Goal: Transaction & Acquisition: Purchase product/service

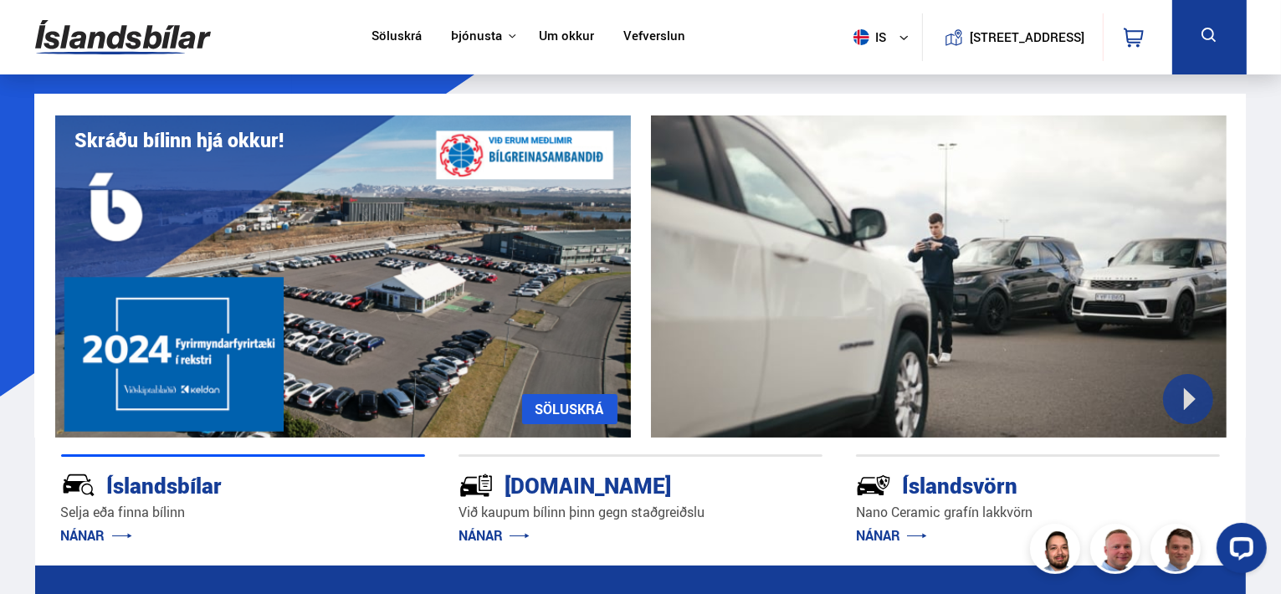
click at [386, 34] on link "Söluskrá" at bounding box center [397, 37] width 50 height 18
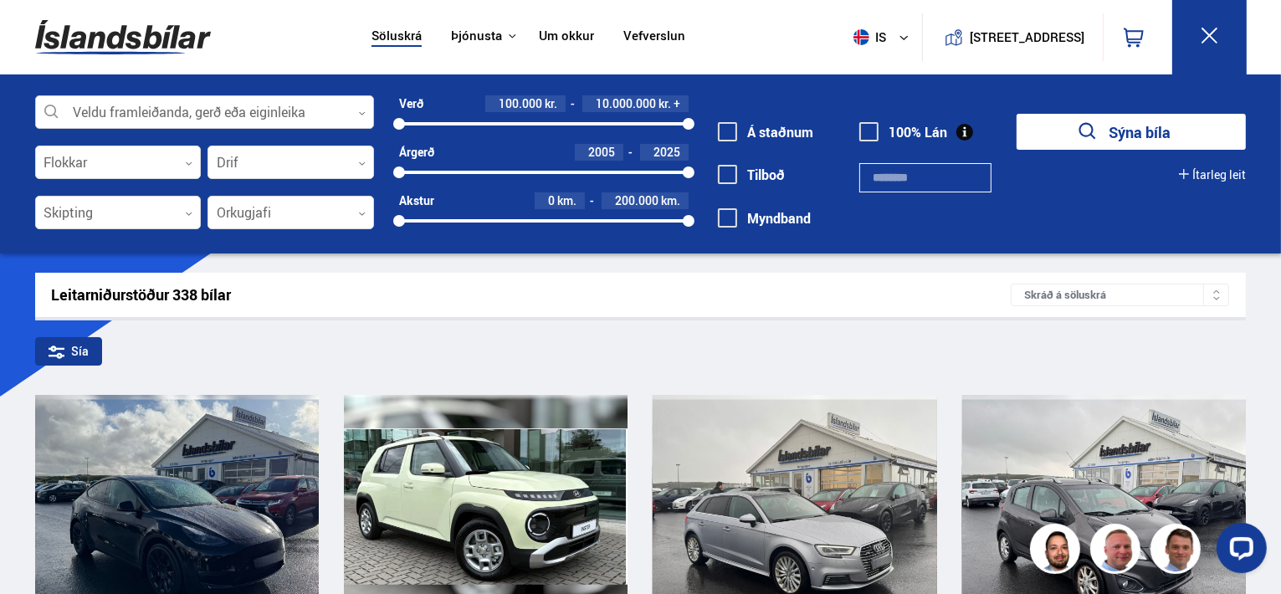
click at [358, 110] on icon at bounding box center [362, 114] width 8 height 8
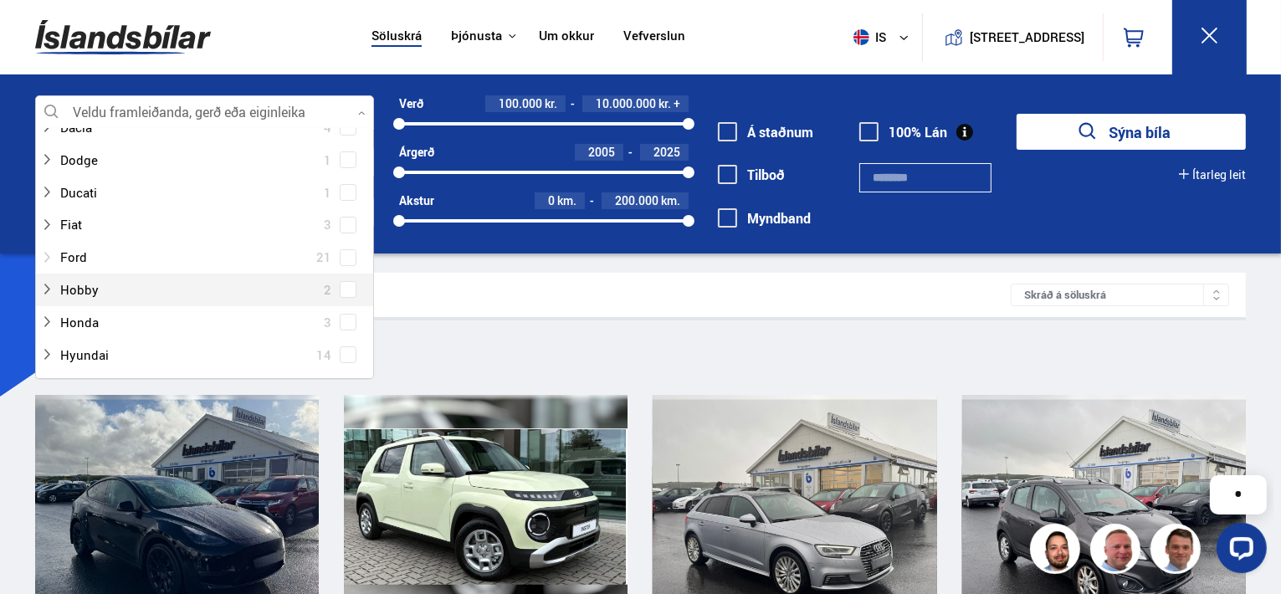
scroll to position [251, 0]
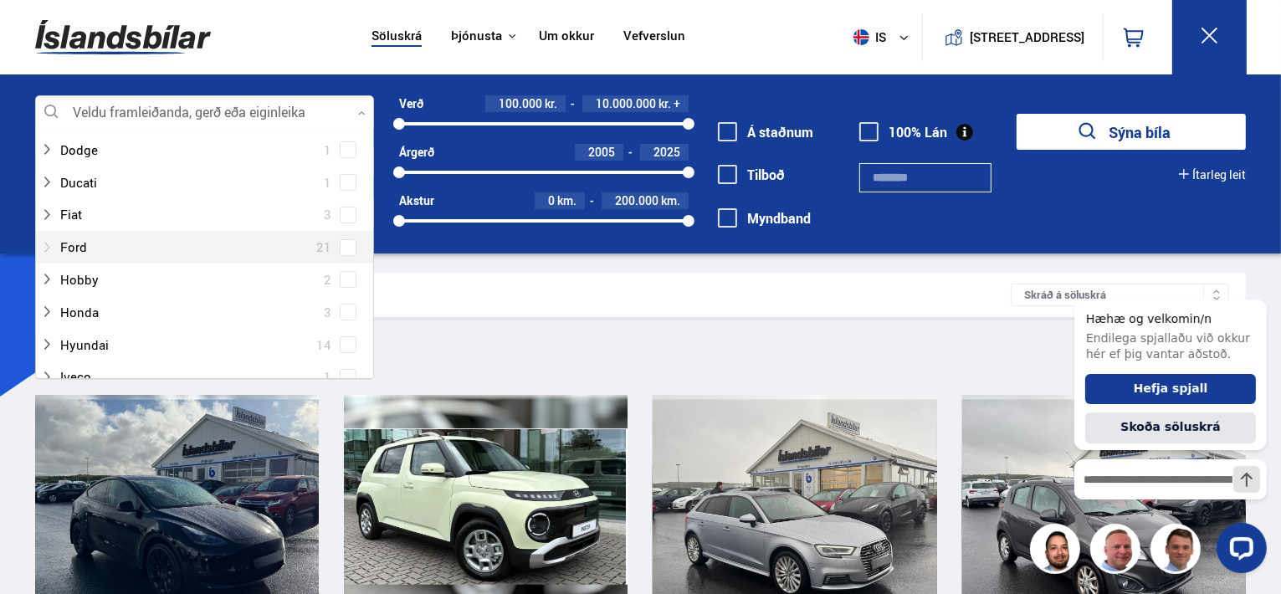
click at [77, 239] on div at bounding box center [187, 247] width 295 height 24
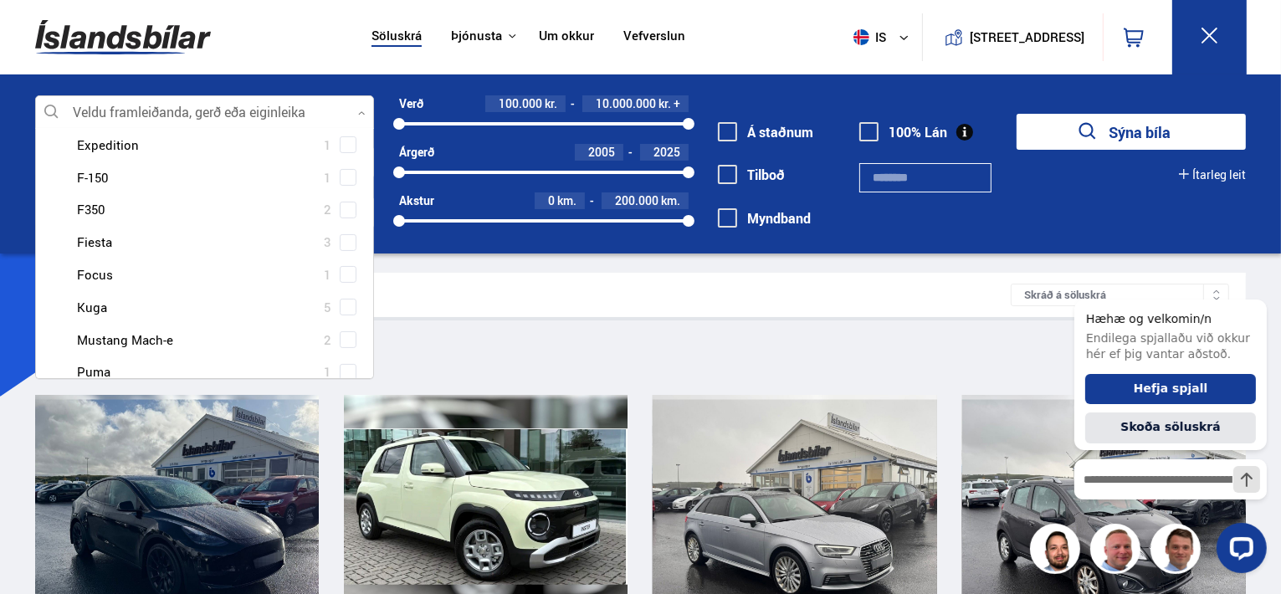
scroll to position [335, 0]
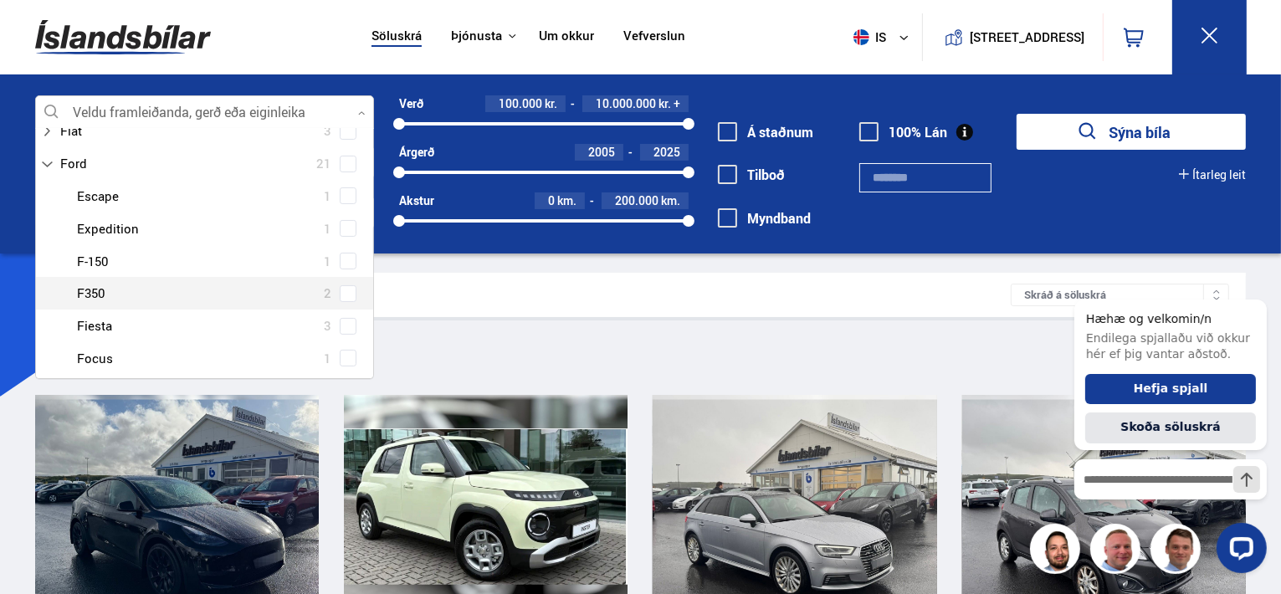
click at [1017, 114] on button "Sýna bíla" at bounding box center [1131, 132] width 229 height 36
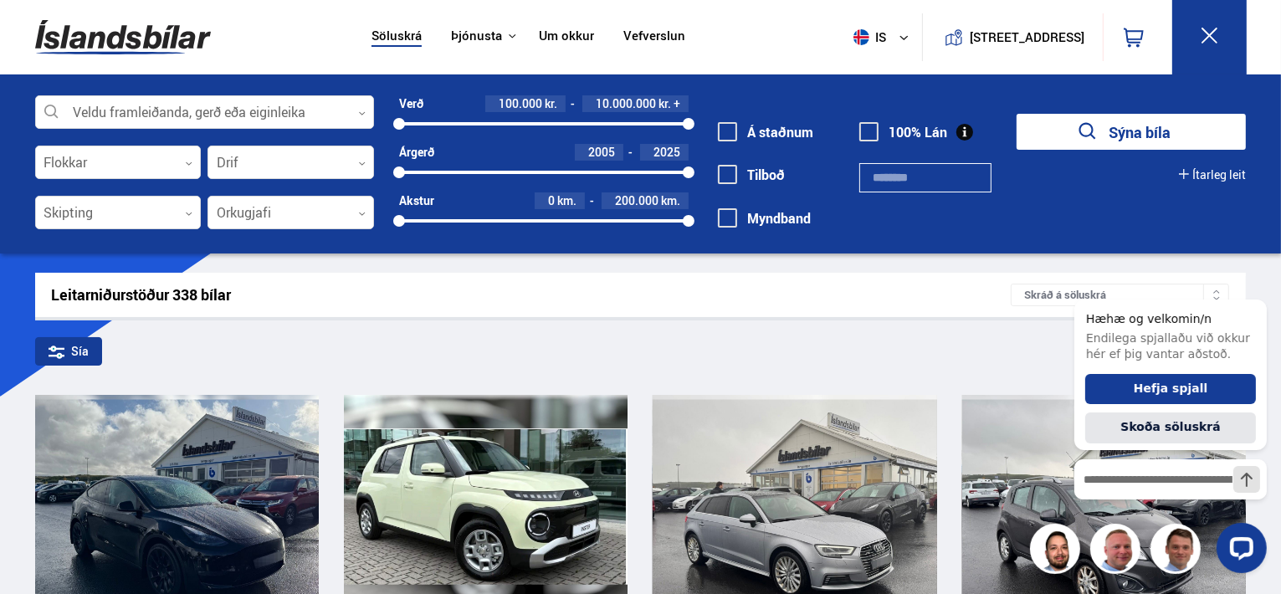
click at [1125, 125] on button "Sýna bíla" at bounding box center [1131, 132] width 229 height 36
click at [1218, 173] on button "Ítarleg leit" at bounding box center [1212, 174] width 67 height 13
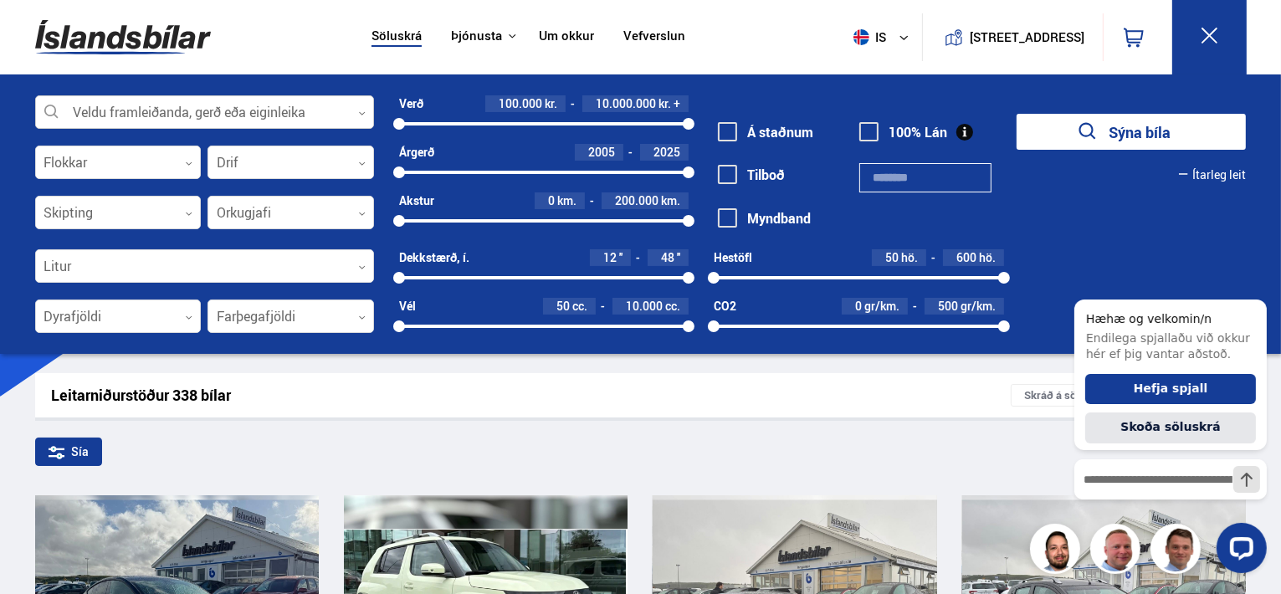
click at [356, 111] on div at bounding box center [204, 112] width 339 height 33
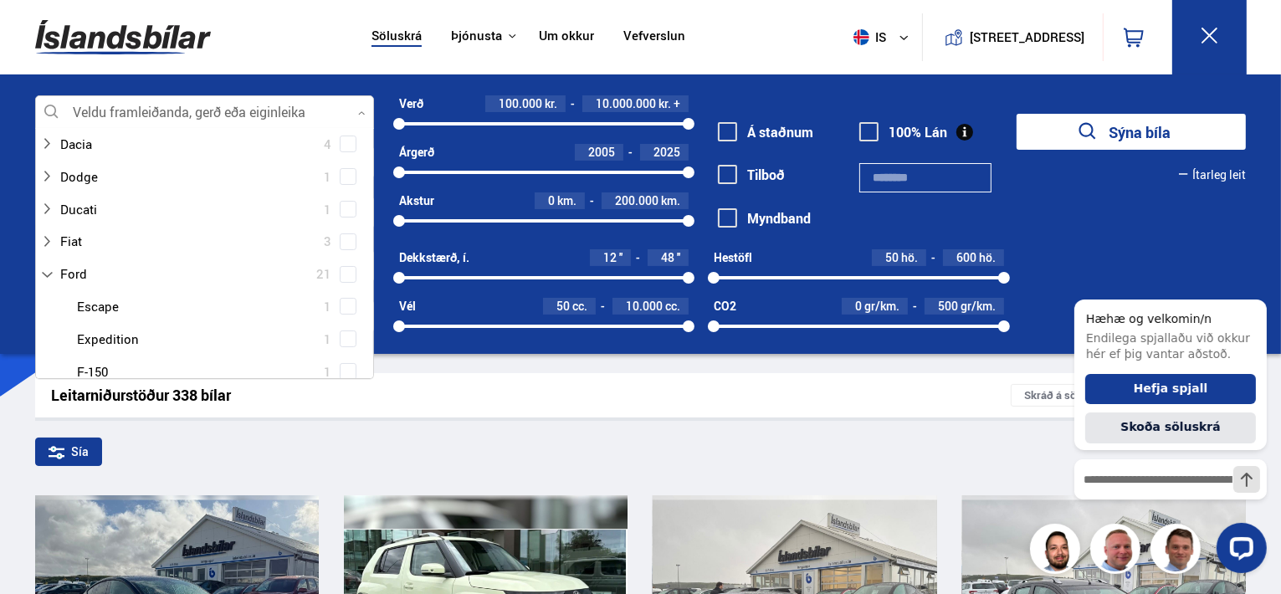
scroll to position [251, 0]
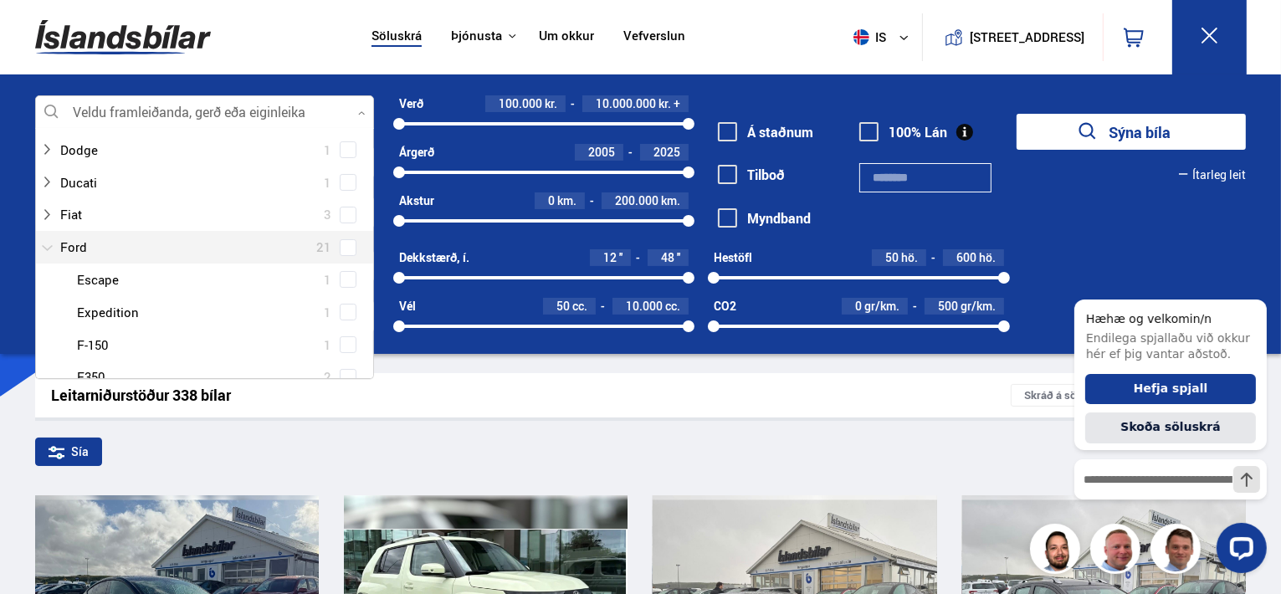
click at [90, 244] on div at bounding box center [187, 247] width 295 height 24
click at [70, 238] on div at bounding box center [187, 247] width 295 height 24
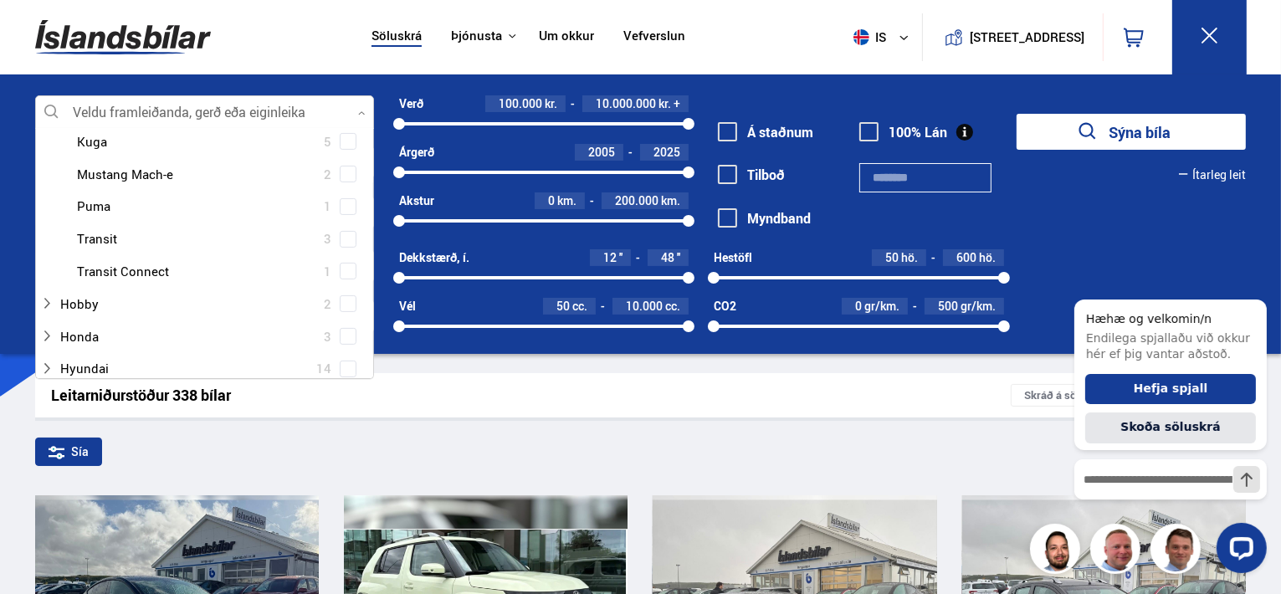
scroll to position [586, 0]
click at [621, 382] on div "Leitarniðurstöður 338 bílar Skráð á [GEOGRAPHIC_DATA]" at bounding box center [641, 395] width 1212 height 44
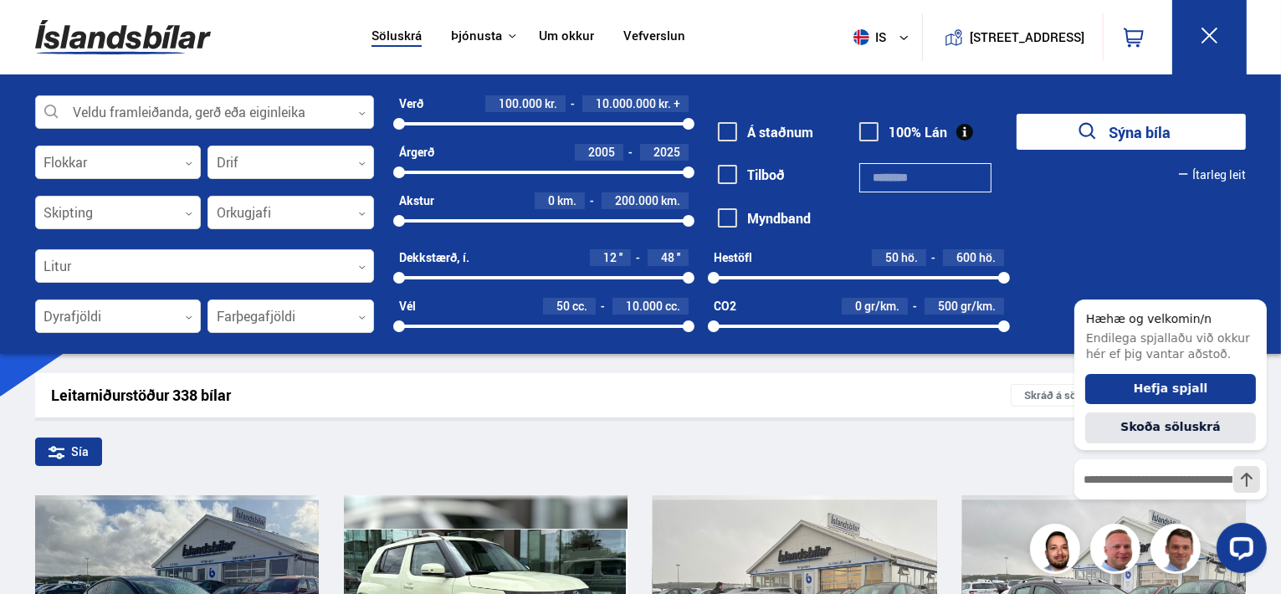
click at [361, 111] on icon at bounding box center [362, 114] width 8 height 8
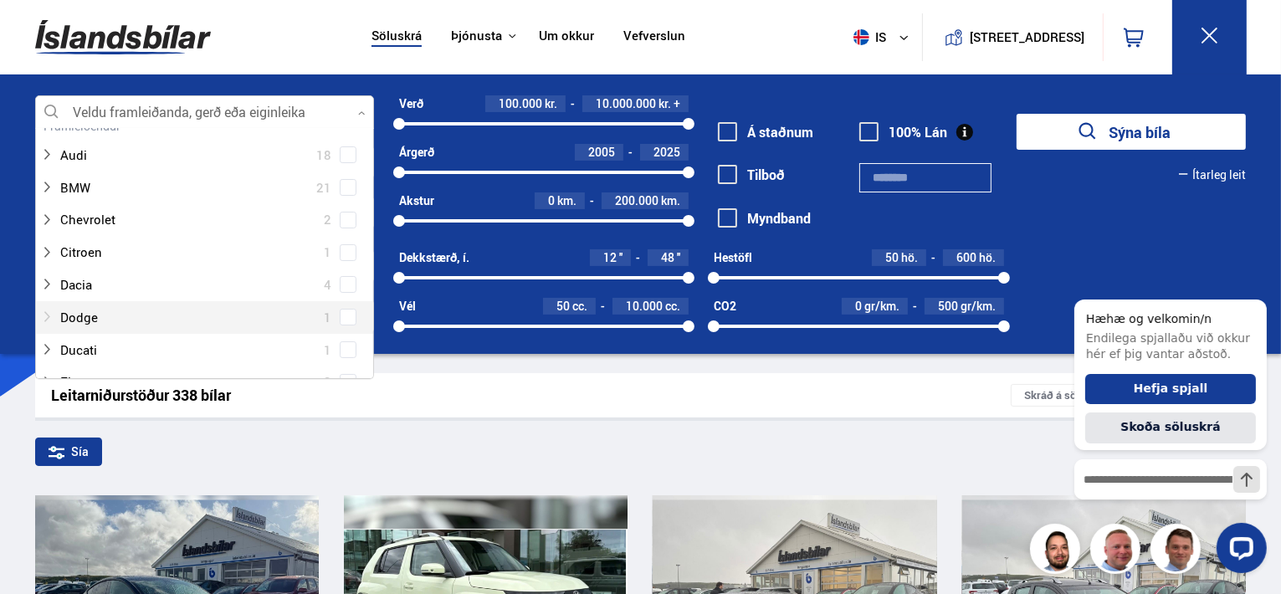
scroll to position [167, 0]
click at [69, 327] on div at bounding box center [187, 331] width 295 height 24
click at [1017, 114] on button "Sýna bíla" at bounding box center [1131, 132] width 229 height 36
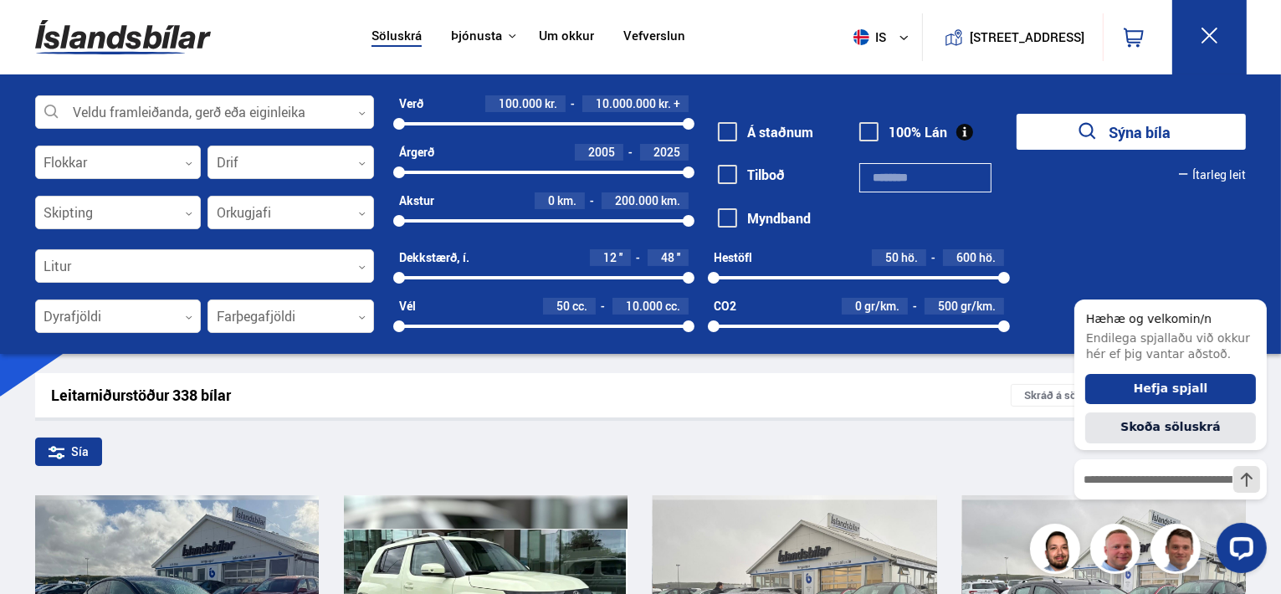
click at [361, 106] on div at bounding box center [204, 112] width 339 height 33
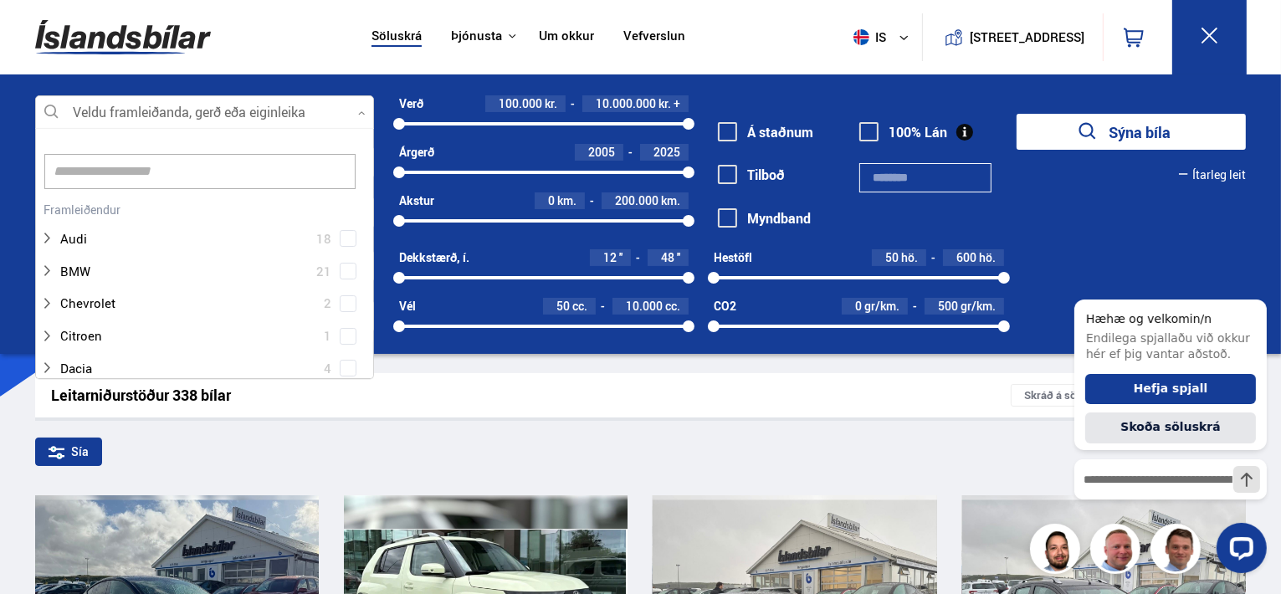
scroll to position [249, 334]
click at [1212, 173] on button "Ítarleg leit" at bounding box center [1212, 174] width 67 height 13
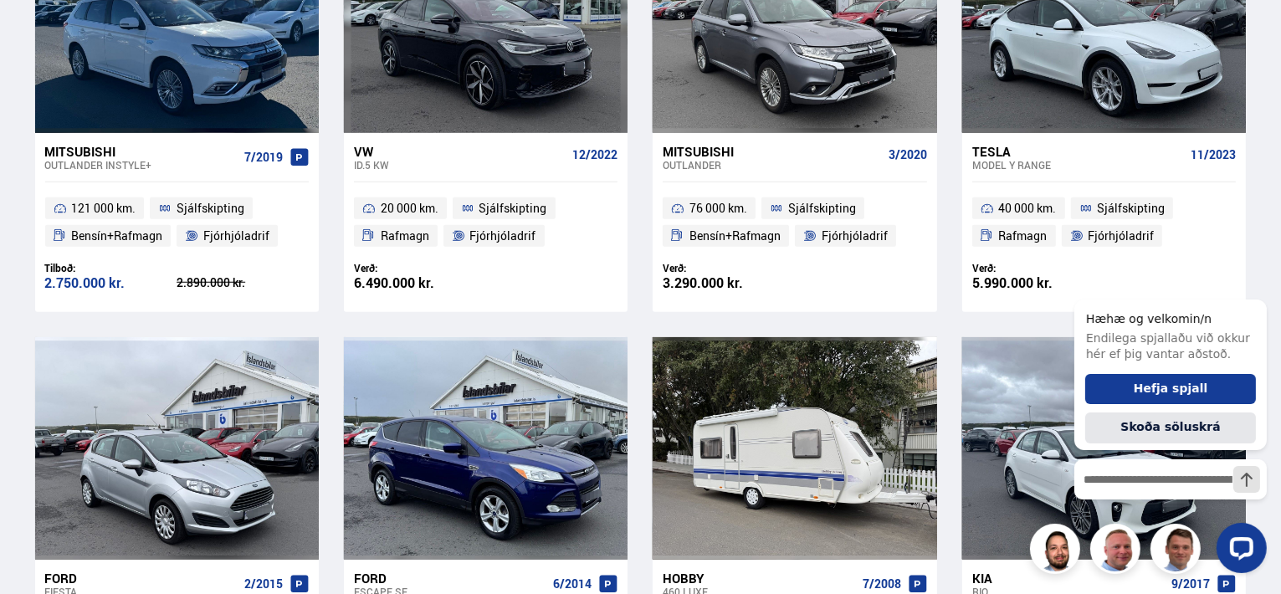
scroll to position [1757, 0]
